Goal: Information Seeking & Learning: Learn about a topic

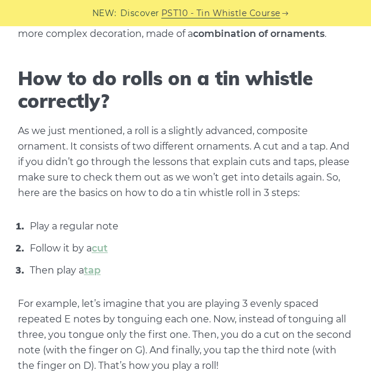
scroll to position [317, 0]
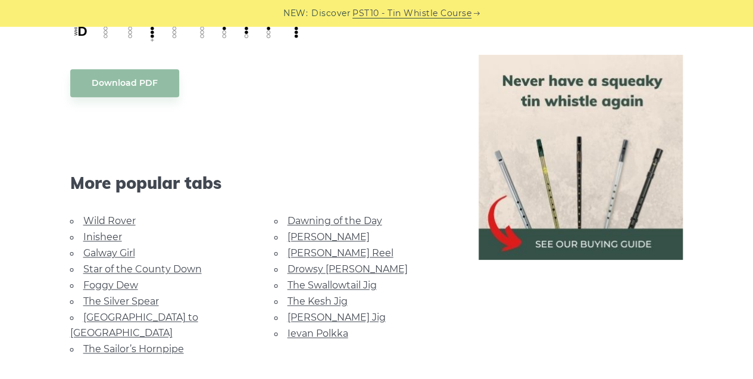
scroll to position [794, 0]
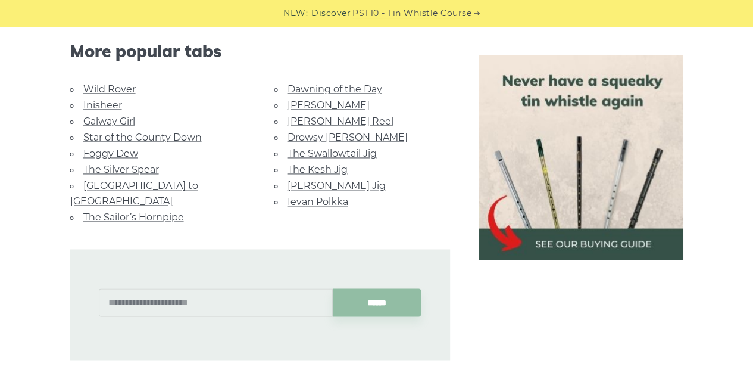
click at [114, 115] on link "Galway Girl" at bounding box center [109, 120] width 52 height 11
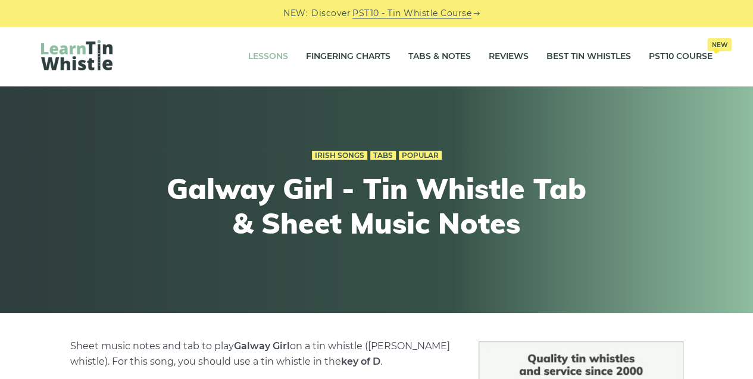
click at [248, 60] on link "Lessons" at bounding box center [268, 57] width 40 height 30
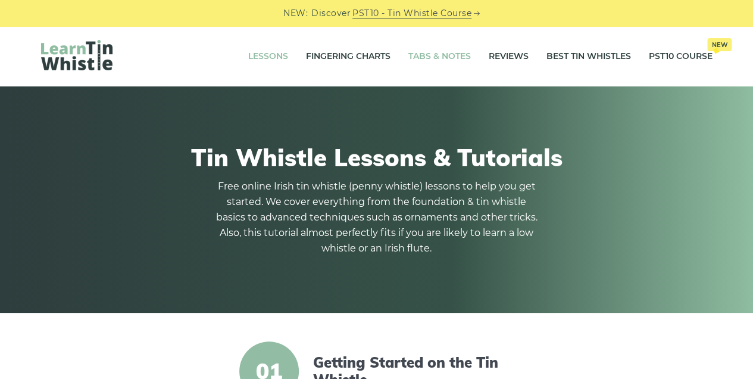
click at [442, 60] on link "Tabs & Notes" at bounding box center [439, 57] width 63 height 30
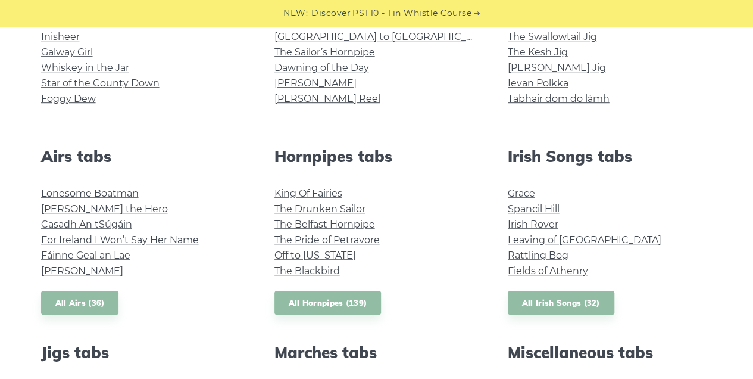
scroll to position [317, 0]
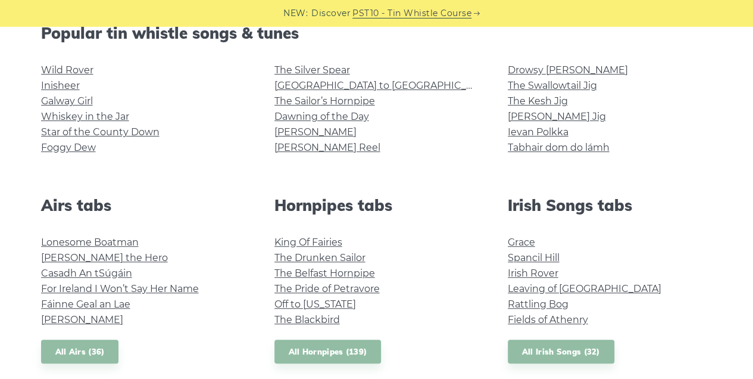
click at [529, 310] on li "Rattling Bog" at bounding box center [610, 303] width 205 height 15
click at [528, 308] on link "Rattling Bog" at bounding box center [538, 303] width 61 height 11
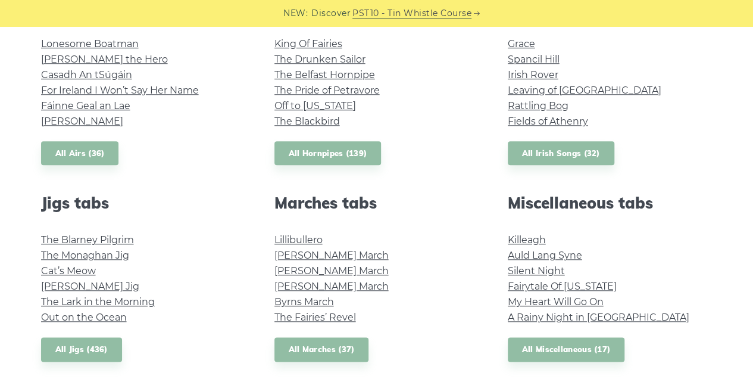
scroll to position [555, 0]
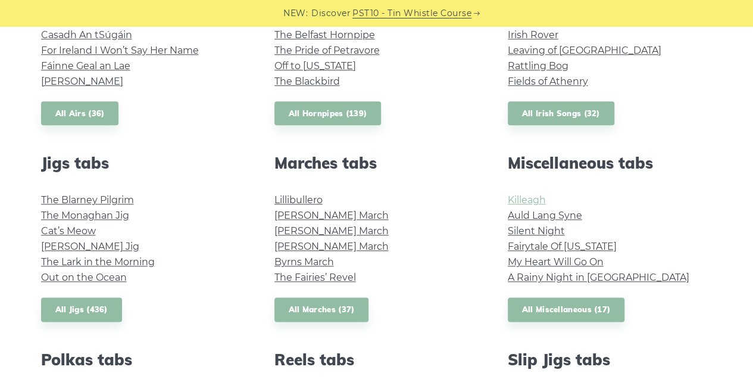
click at [519, 196] on link "Killeagh" at bounding box center [527, 199] width 38 height 11
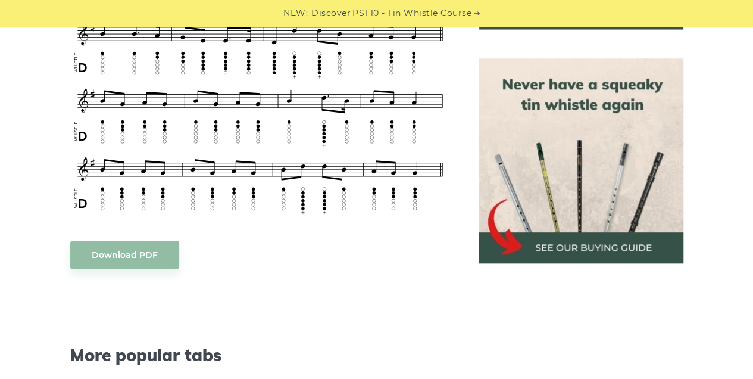
scroll to position [675, 0]
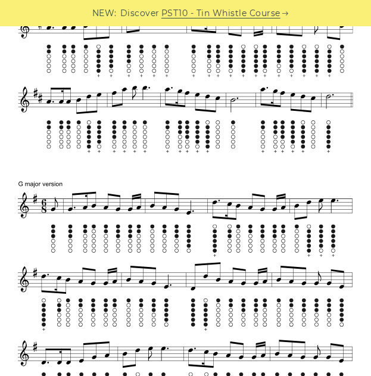
scroll to position [635, 0]
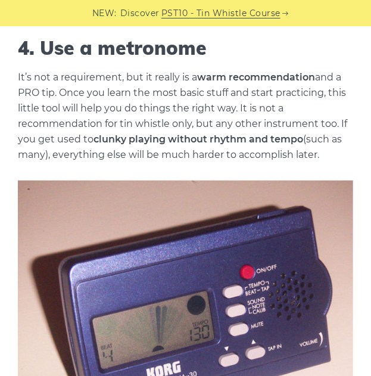
scroll to position [1191, 0]
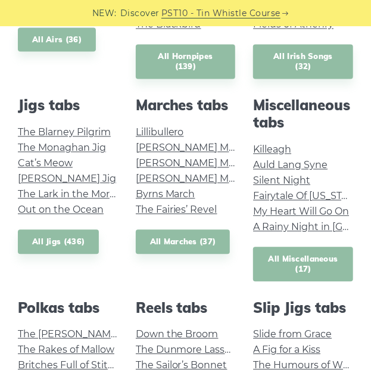
click at [288, 261] on link "All Miscellaneous (17)" at bounding box center [303, 264] width 100 height 35
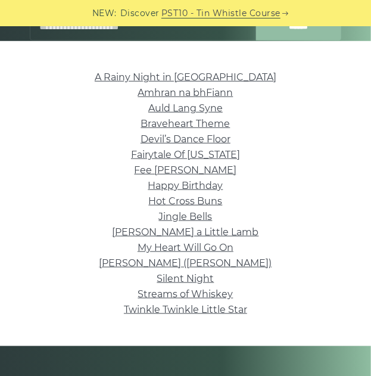
scroll to position [238, 0]
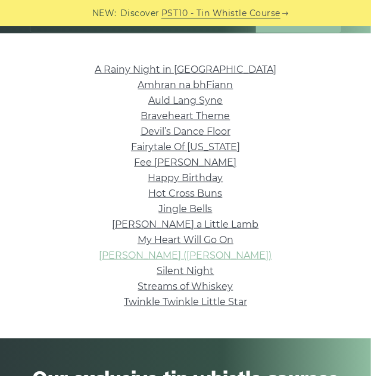
click at [223, 256] on link "[PERSON_NAME] ([PERSON_NAME])" at bounding box center [185, 254] width 173 height 11
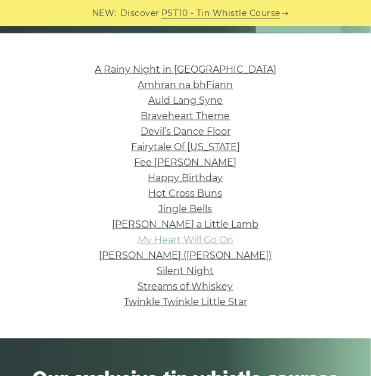
click at [198, 238] on link "My Heart Will Go On" at bounding box center [186, 239] width 96 height 11
click at [187, 115] on link "Braveheart Theme" at bounding box center [185, 115] width 89 height 11
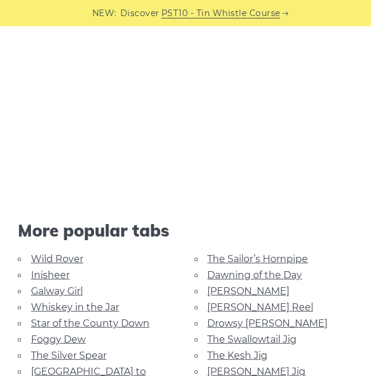
scroll to position [1111, 0]
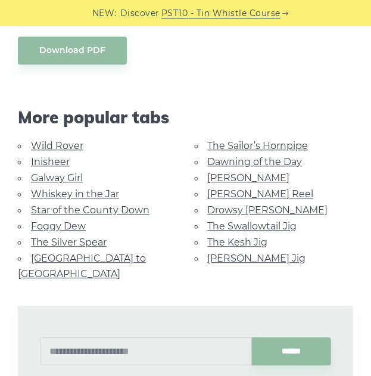
scroll to position [635, 0]
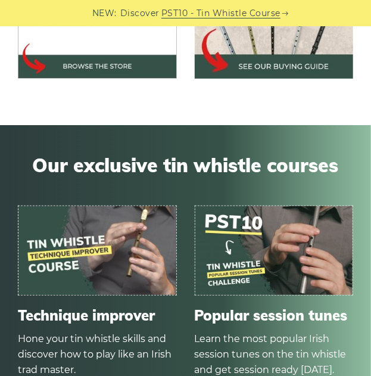
scroll to position [1191, 0]
